Goal: Obtain resource: Download file/media

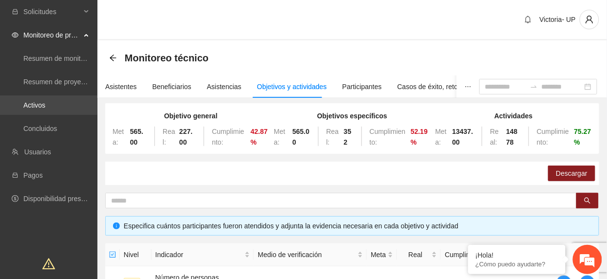
click at [45, 104] on link "Activos" at bounding box center [34, 105] width 22 height 8
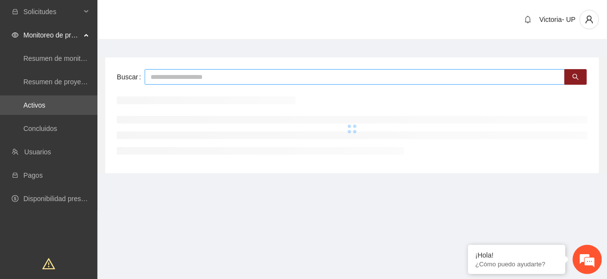
click at [210, 78] on input "text" at bounding box center [355, 77] width 420 height 16
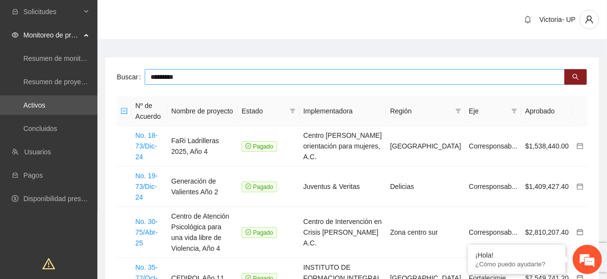
type input "*********"
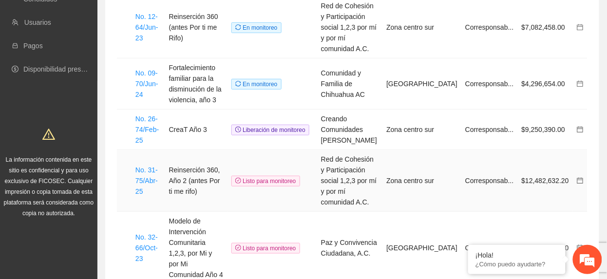
scroll to position [65, 0]
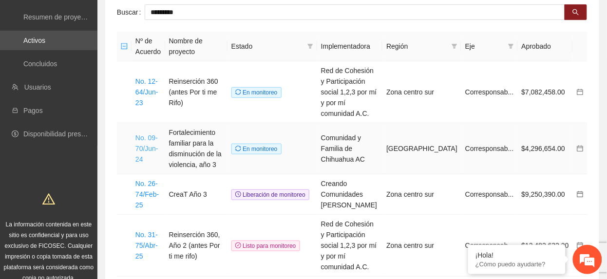
click at [152, 134] on link "No. 09-70/Jun-24" at bounding box center [146, 148] width 23 height 29
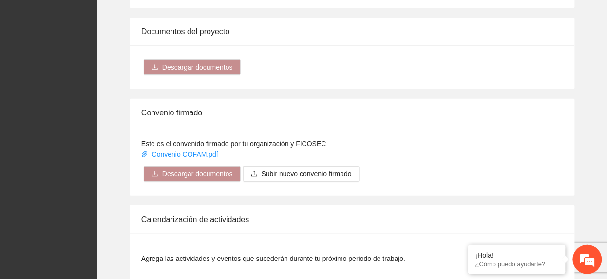
scroll to position [1169, 0]
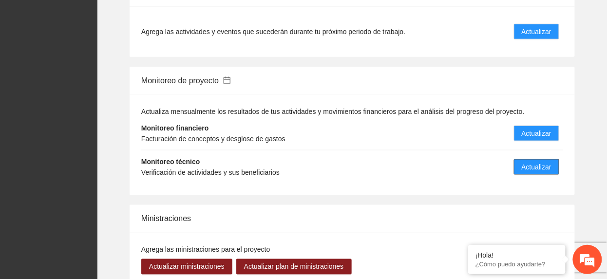
click at [540, 162] on span "Actualizar" at bounding box center [537, 167] width 30 height 11
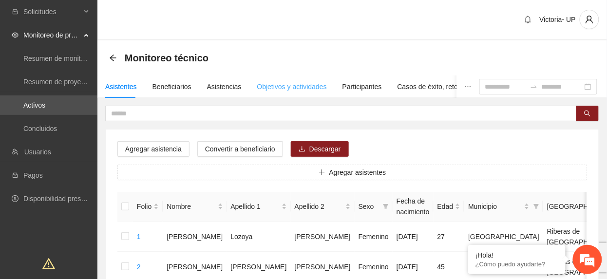
click at [286, 94] on div "Objetivos y actividades" at bounding box center [292, 86] width 70 height 22
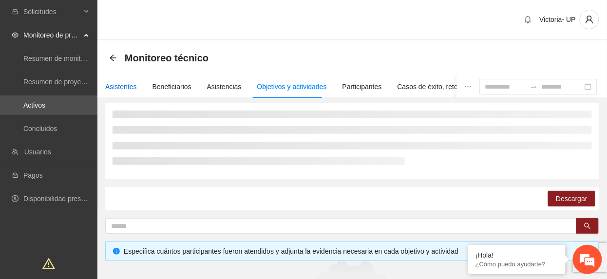
click at [126, 87] on div "Asistentes" at bounding box center [121, 86] width 32 height 11
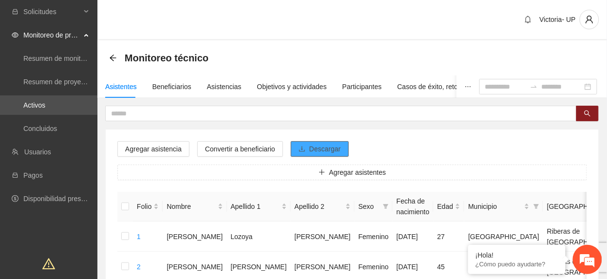
click at [320, 143] on button "Descargar" at bounding box center [320, 149] width 58 height 16
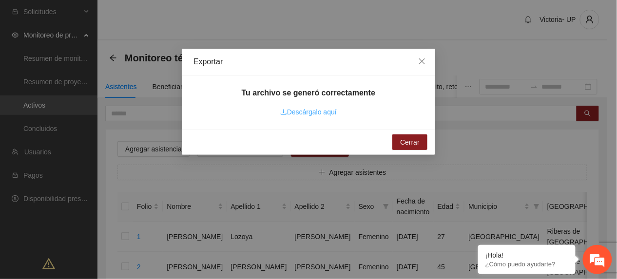
click at [315, 112] on link "Descárgalo aquí" at bounding box center [308, 112] width 56 height 8
click at [317, 115] on link "Descárgalo aquí" at bounding box center [308, 112] width 56 height 8
click at [428, 64] on span "Close" at bounding box center [422, 62] width 26 height 26
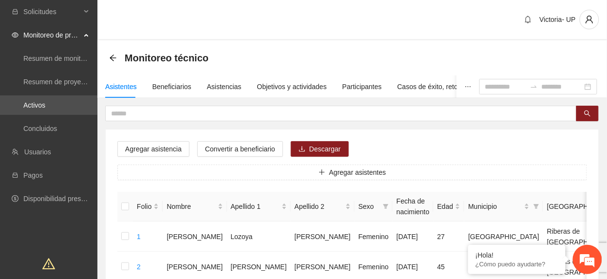
click at [129, 85] on div "Asistentes" at bounding box center [121, 86] width 32 height 11
click at [314, 154] on span "Descargar" at bounding box center [325, 149] width 32 height 11
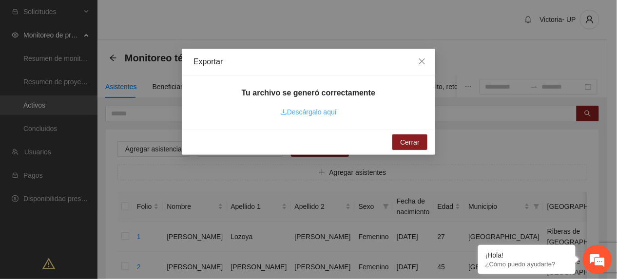
click at [312, 110] on link "Descárgalo aquí" at bounding box center [308, 112] width 56 height 8
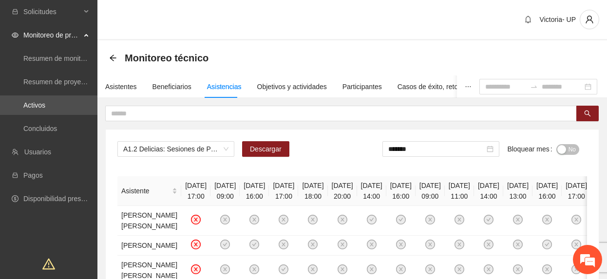
click at [32, 101] on link "Activos" at bounding box center [34, 105] width 22 height 8
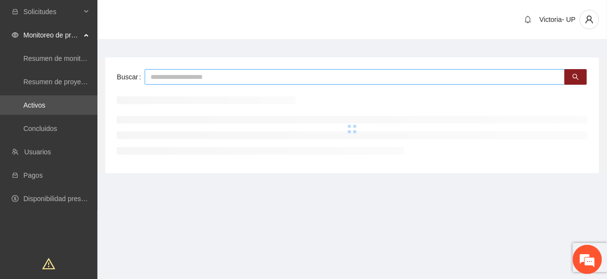
click at [242, 76] on input "text" at bounding box center [355, 77] width 420 height 16
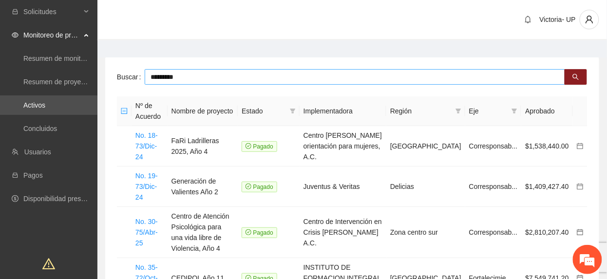
type input "*********"
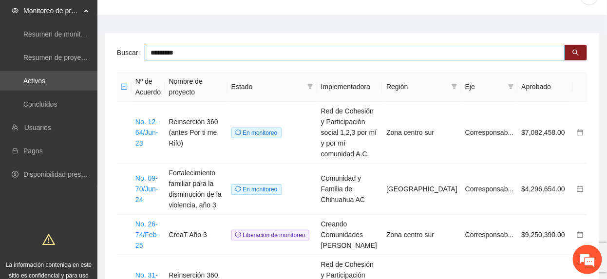
scroll to position [65, 0]
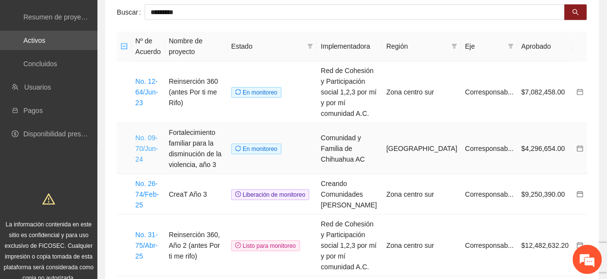
click at [141, 134] on link "No. 09-70/Jun-24" at bounding box center [146, 148] width 23 height 29
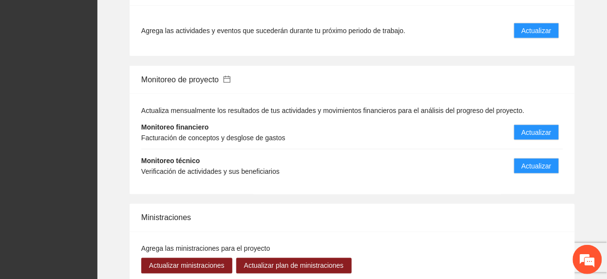
scroll to position [1169, 0]
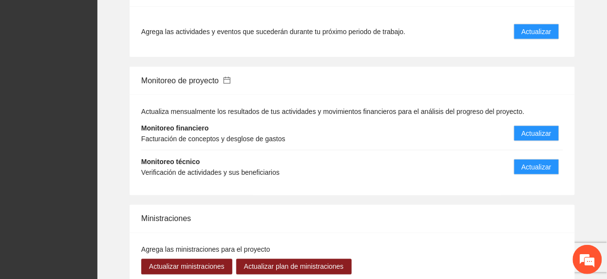
click at [229, 77] on icon "calendar" at bounding box center [227, 80] width 7 height 7
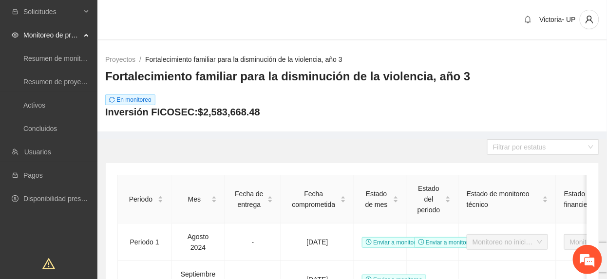
click at [153, 57] on link "Fortalecimiento familiar para la disminución de la violencia, año 3" at bounding box center [243, 60] width 197 height 8
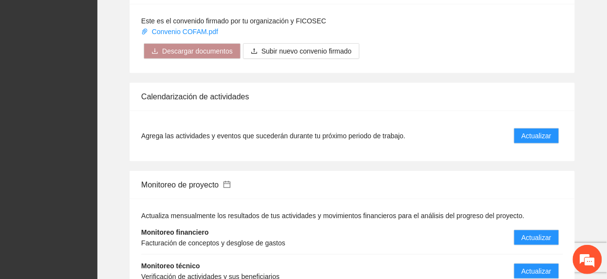
scroll to position [1298, 0]
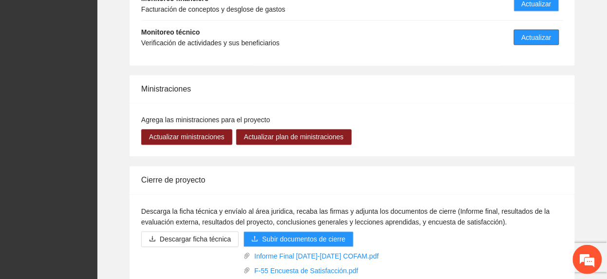
click at [525, 32] on span "Actualizar" at bounding box center [537, 37] width 30 height 11
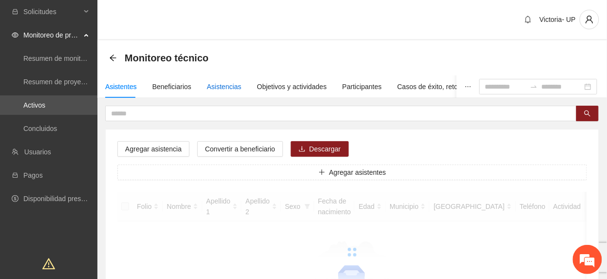
drag, startPoint x: 225, startPoint y: 88, endPoint x: 222, endPoint y: 83, distance: 5.4
click at [224, 88] on div "Asistencias" at bounding box center [224, 86] width 35 height 11
